Goal: Navigation & Orientation: Find specific page/section

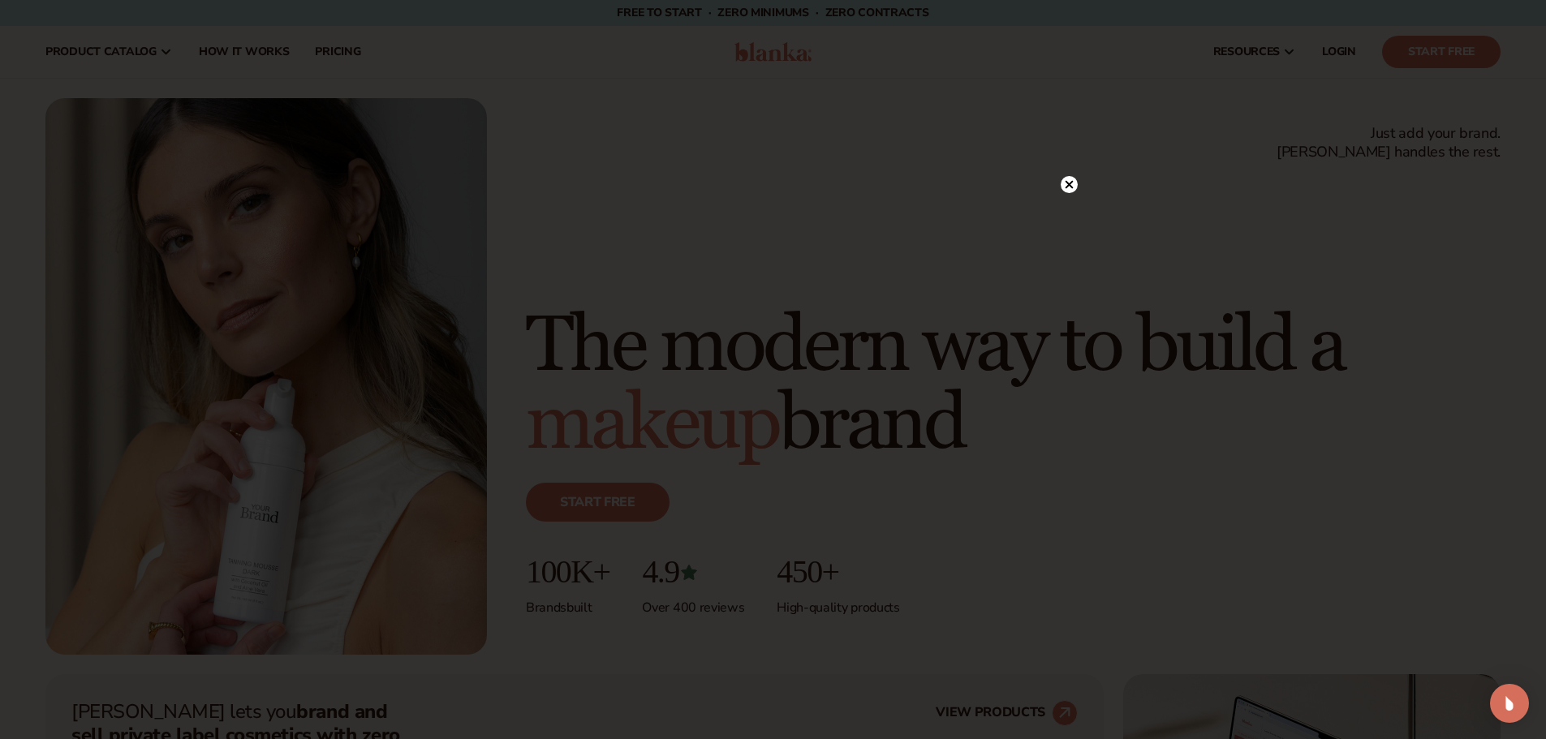
click at [1071, 187] on icon at bounding box center [1069, 185] width 8 height 8
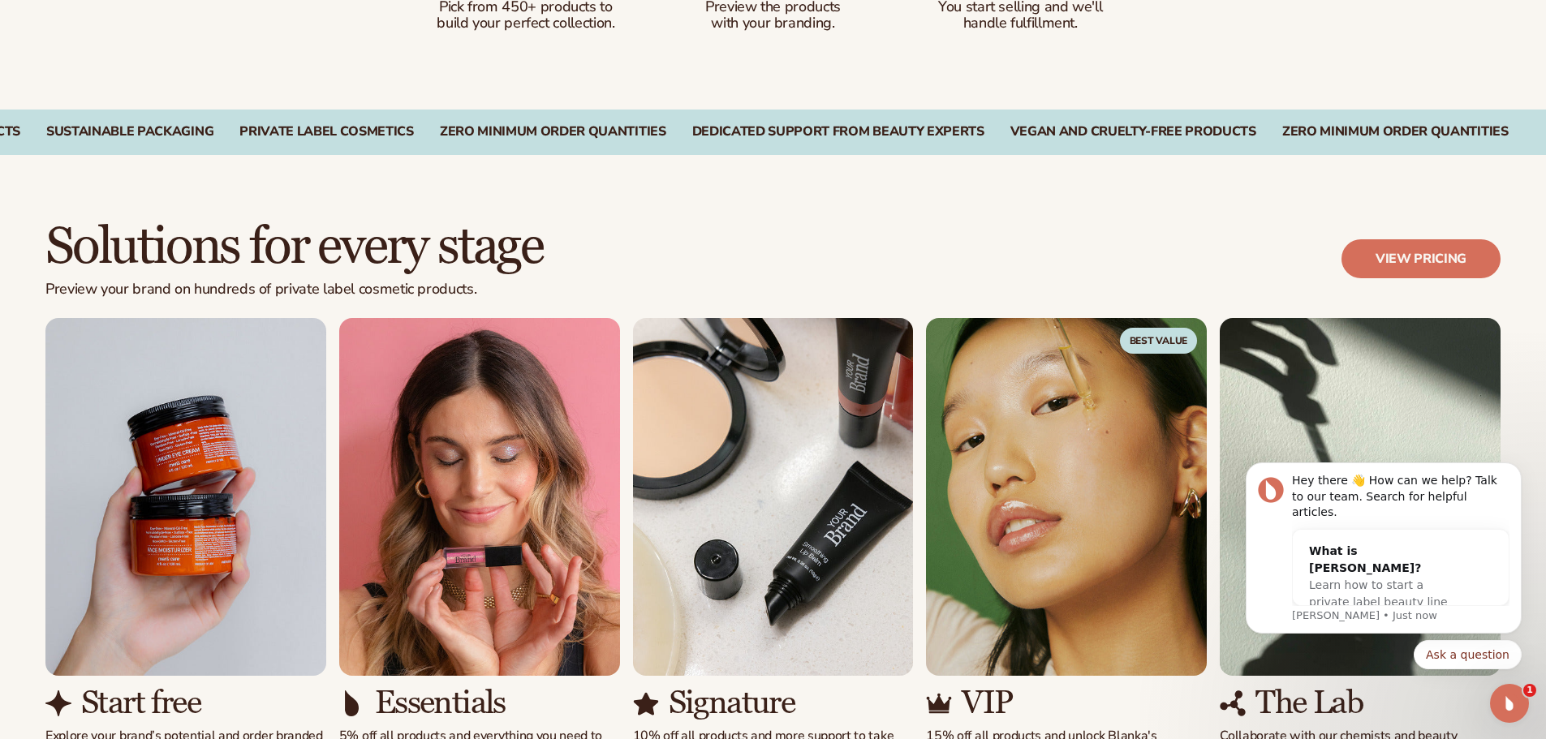
scroll to position [1217, 0]
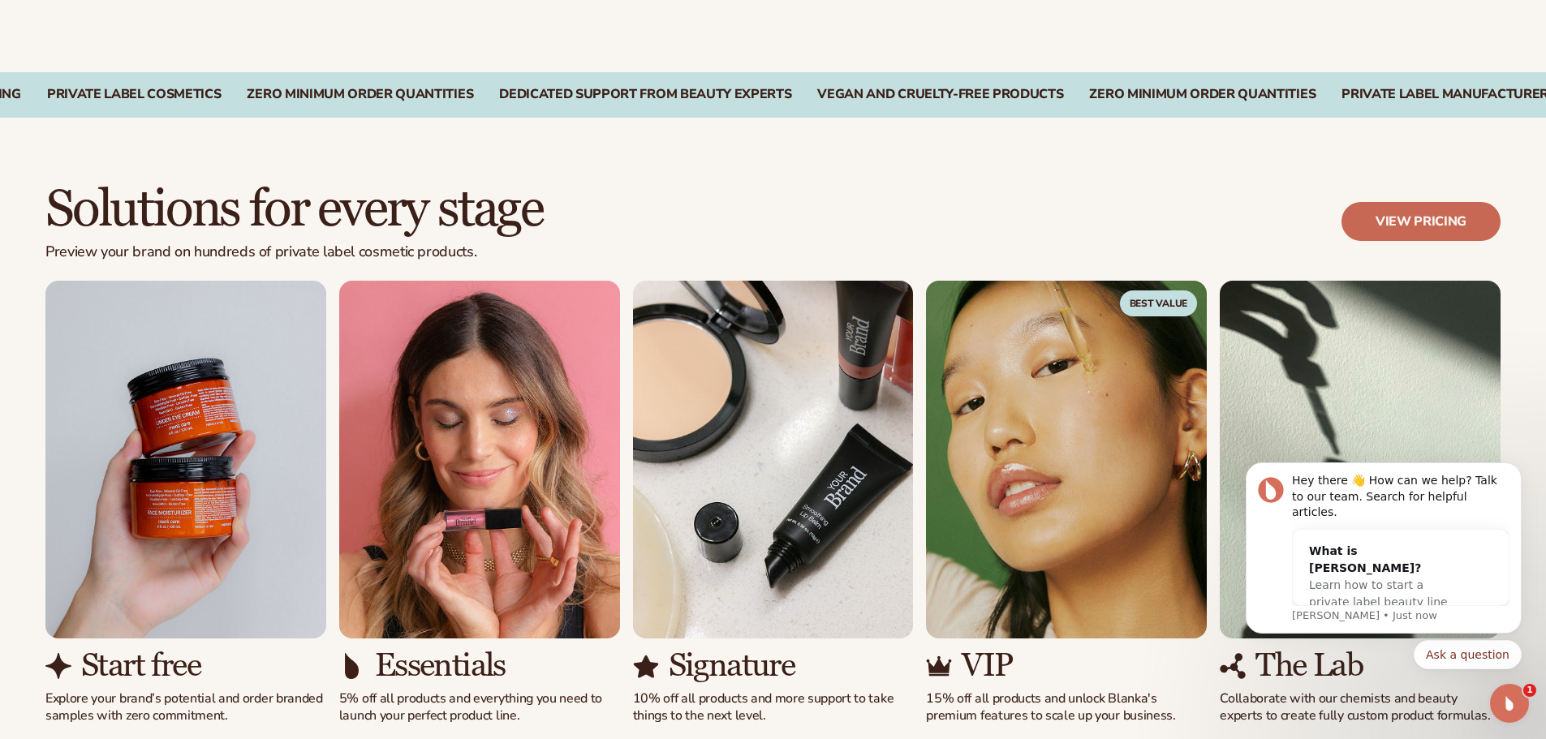
click at [1398, 212] on link "View pricing" at bounding box center [1420, 221] width 159 height 39
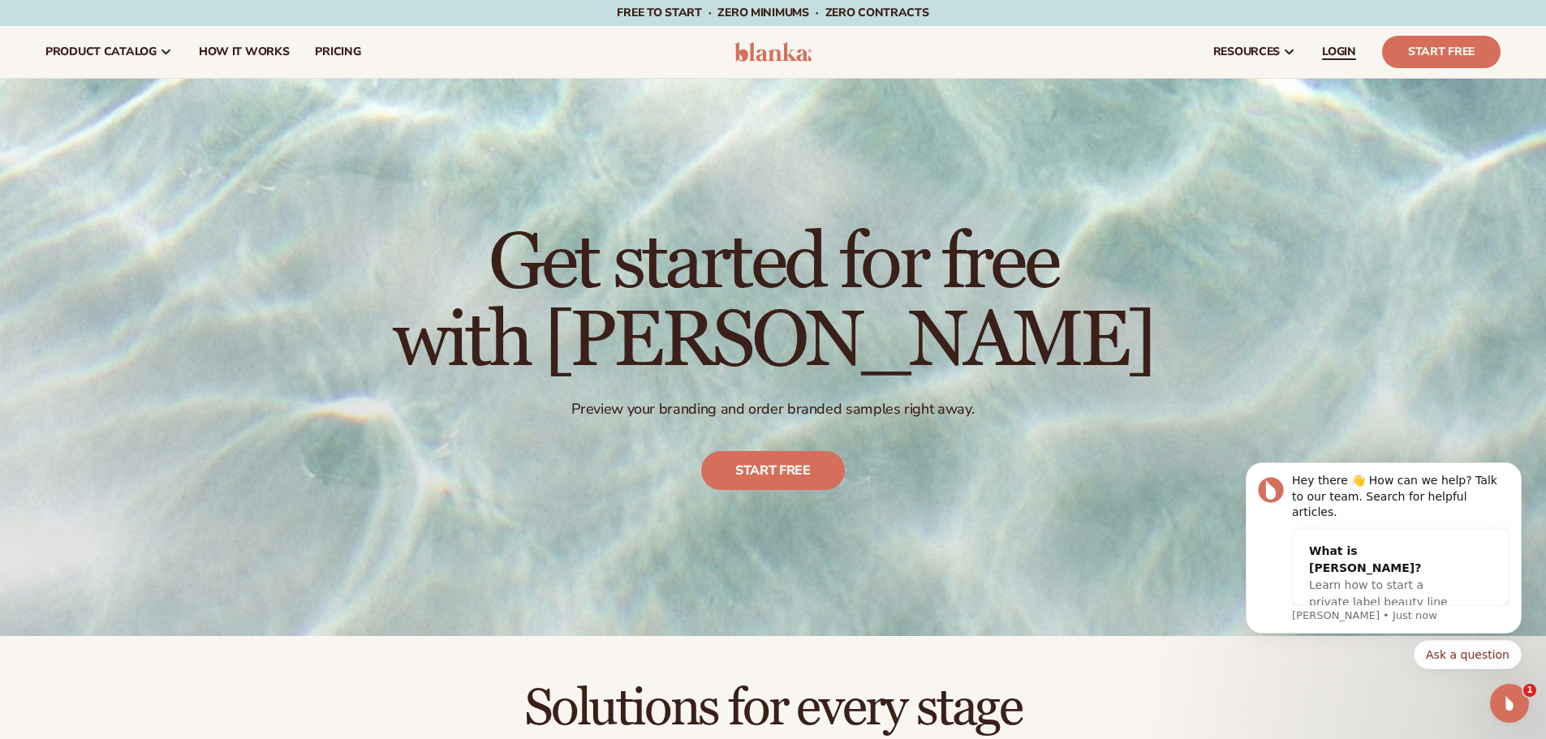
click at [1333, 51] on span "LOGIN" at bounding box center [1339, 51] width 34 height 13
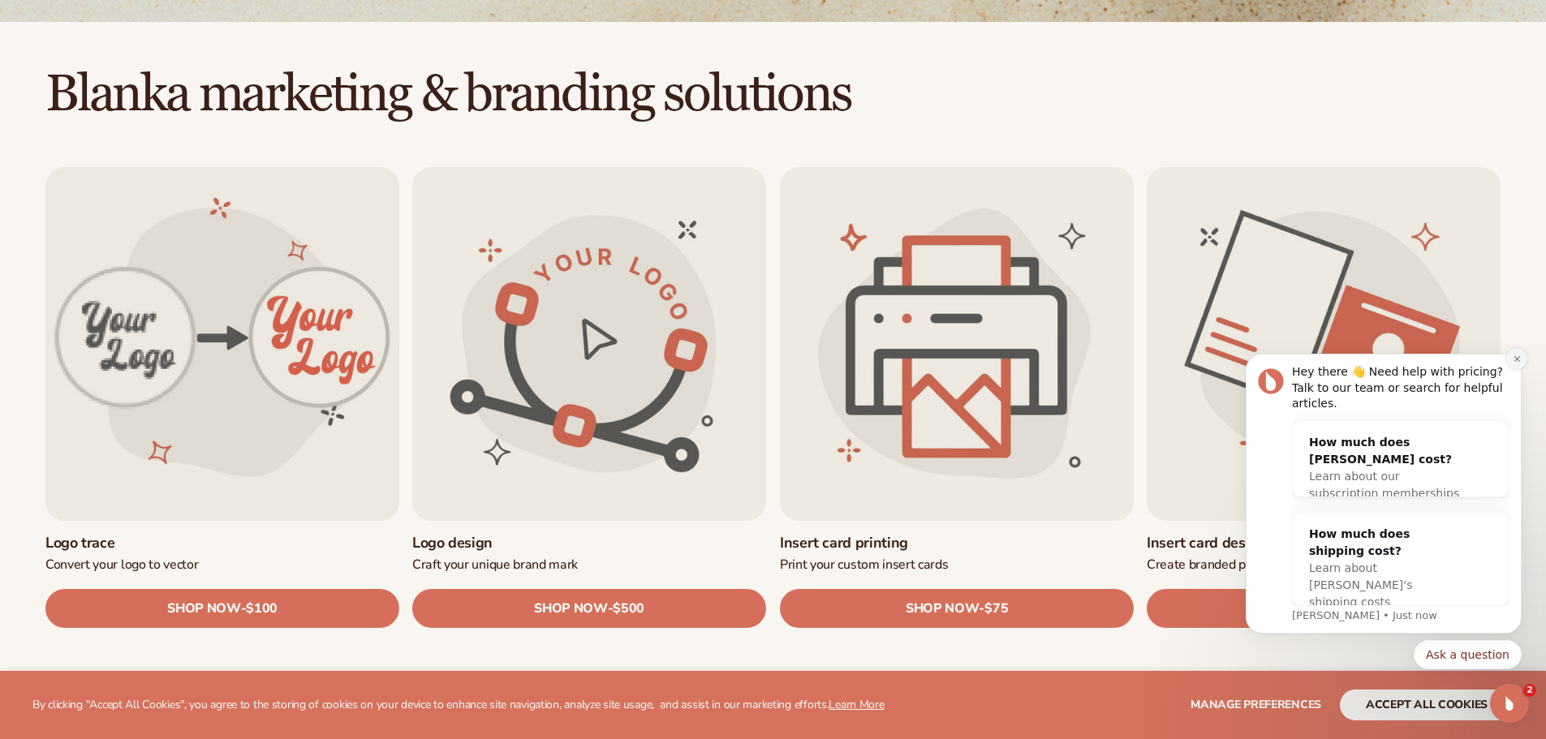
click at [1515, 364] on icon "Dismiss notification" at bounding box center [1517, 359] width 9 height 9
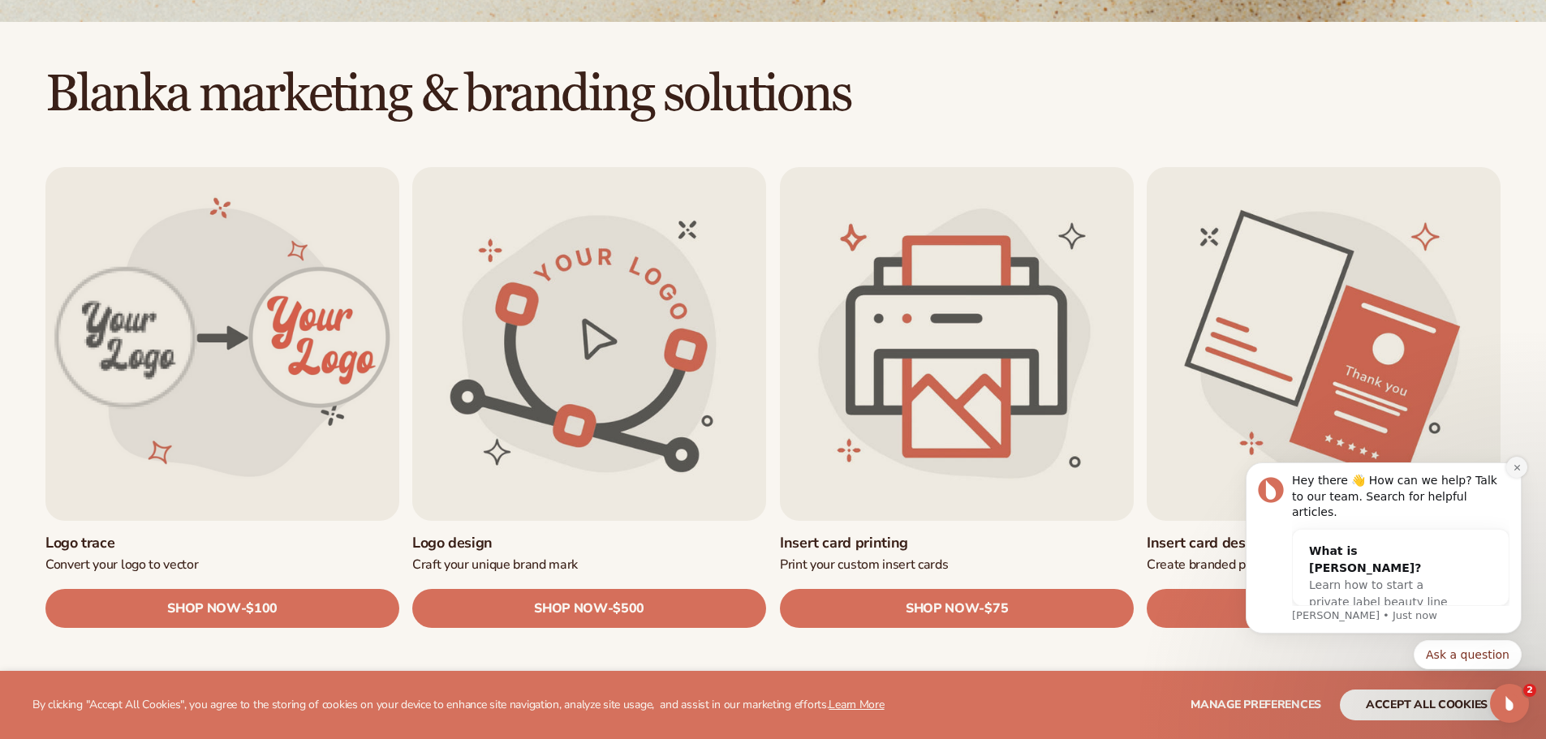
click at [1518, 470] on icon "Dismiss notification" at bounding box center [1516, 467] width 6 height 6
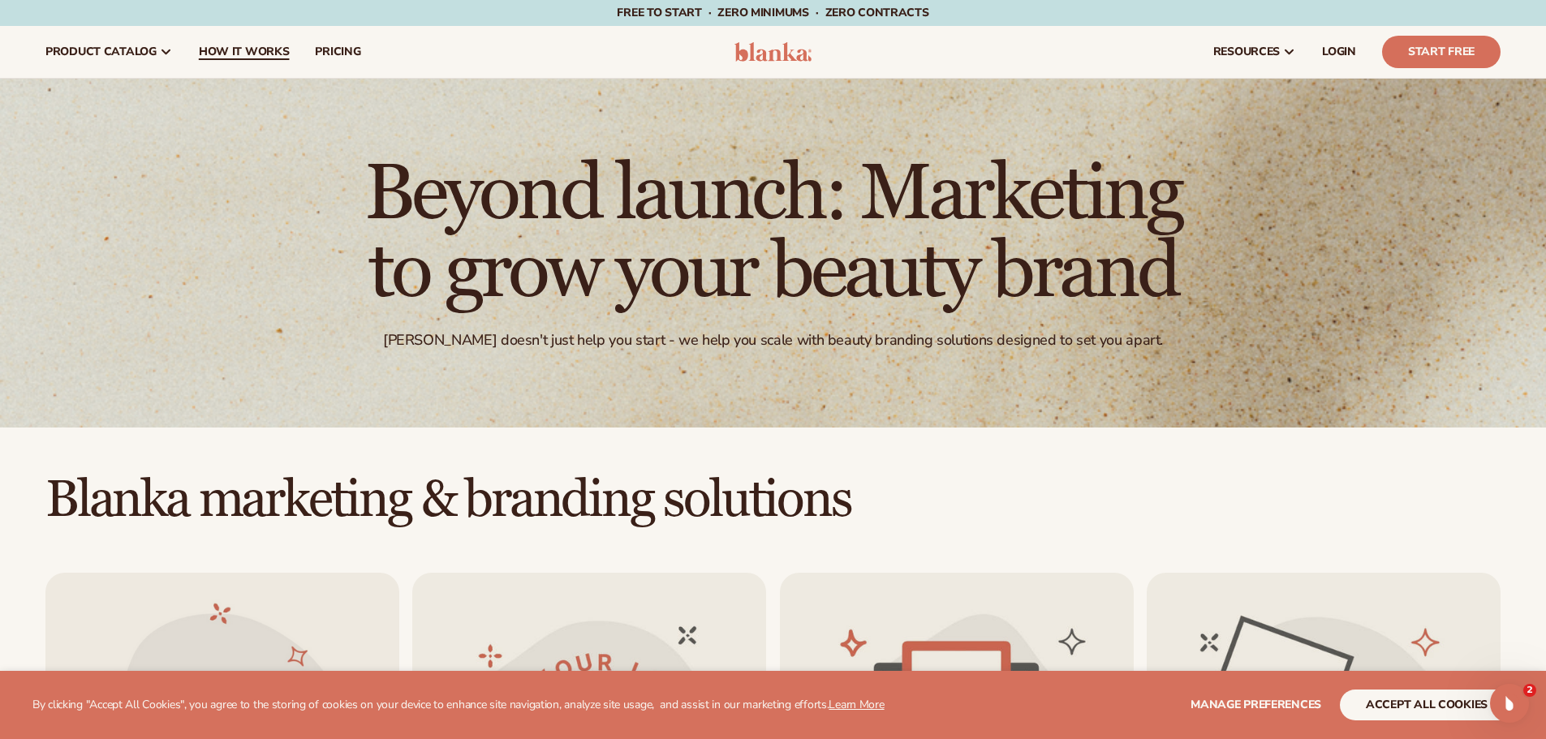
click at [280, 54] on span "How It Works" at bounding box center [244, 51] width 91 height 13
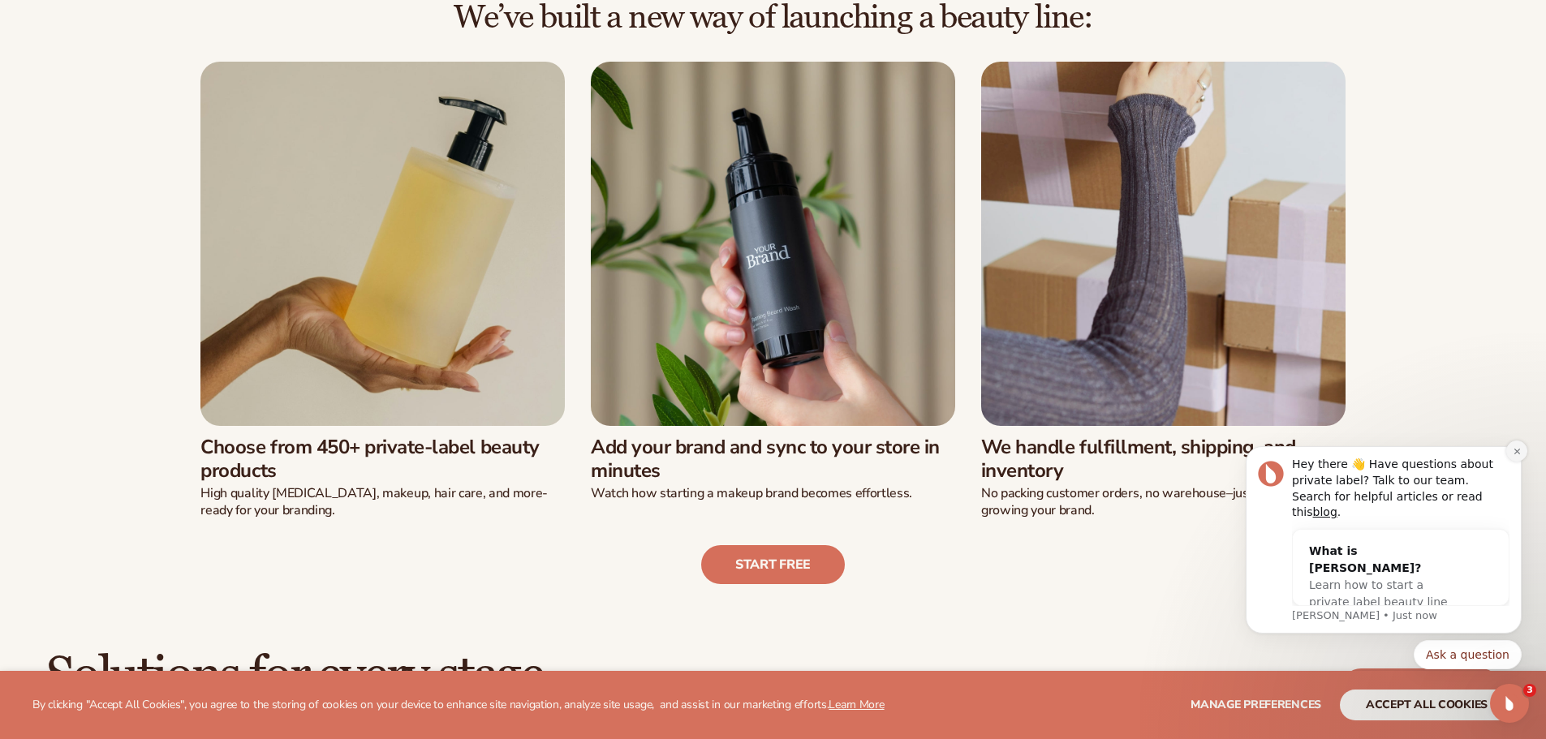
click at [1517, 456] on icon "Dismiss notification" at bounding box center [1517, 451] width 9 height 9
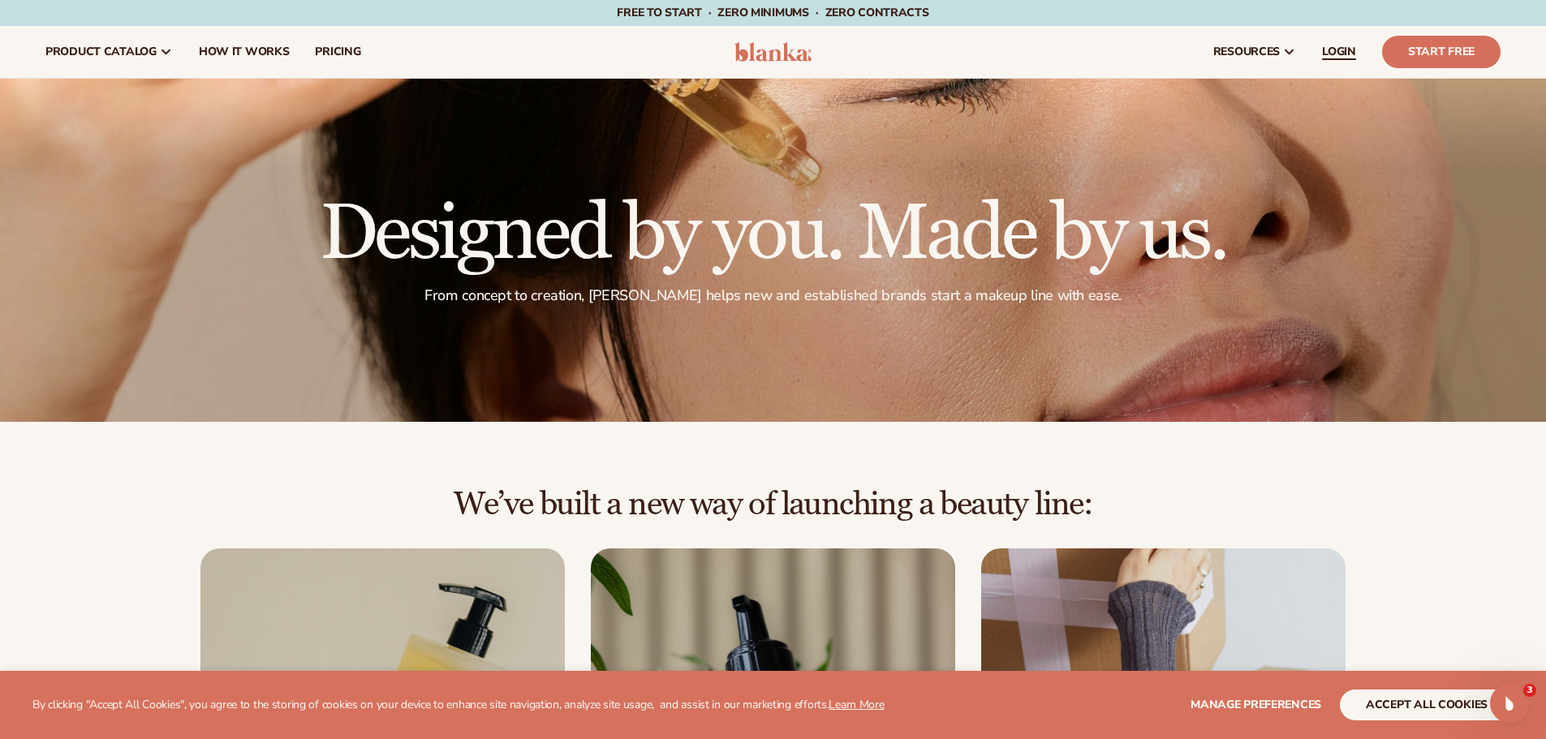
click at [1336, 47] on span "LOGIN" at bounding box center [1339, 51] width 34 height 13
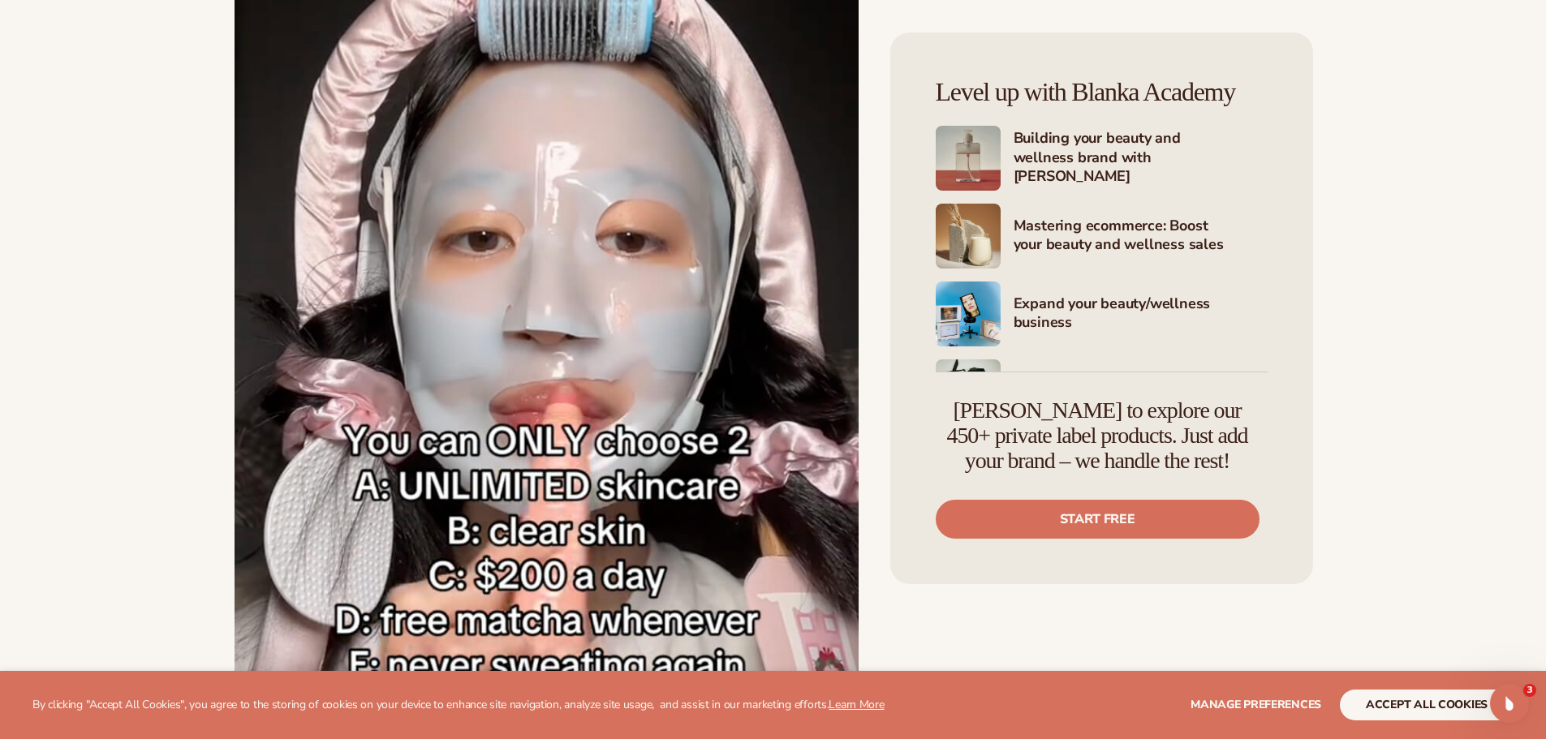
scroll to position [34245, 0]
